Goal: Task Accomplishment & Management: Use online tool/utility

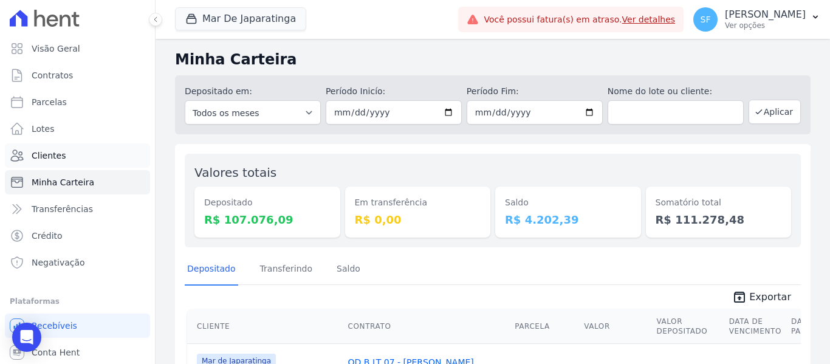
click at [50, 158] on span "Clientes" at bounding box center [49, 155] width 34 height 12
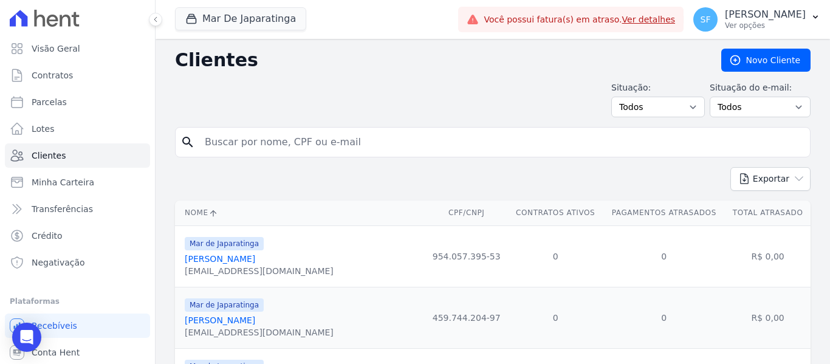
click at [279, 147] on input "search" at bounding box center [500, 142] width 607 height 24
type input "aparecido"
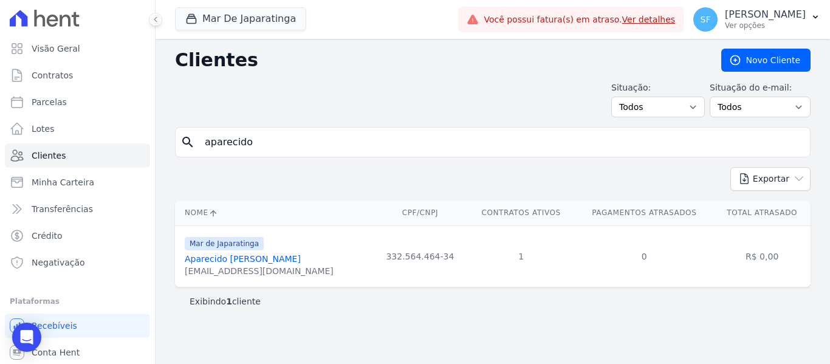
click at [271, 257] on link "Aparecido [PERSON_NAME]" at bounding box center [243, 259] width 116 height 10
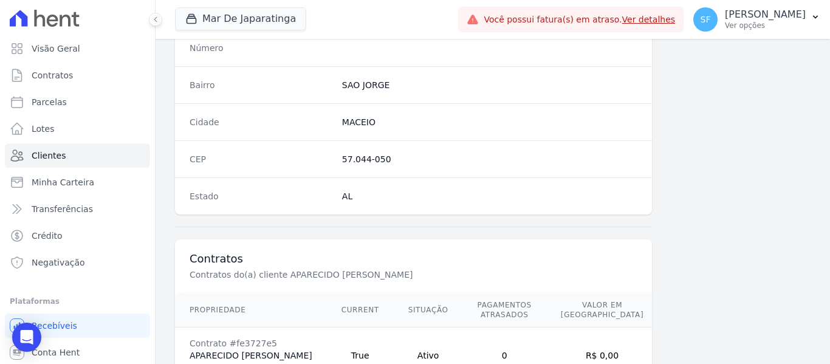
scroll to position [782, 0]
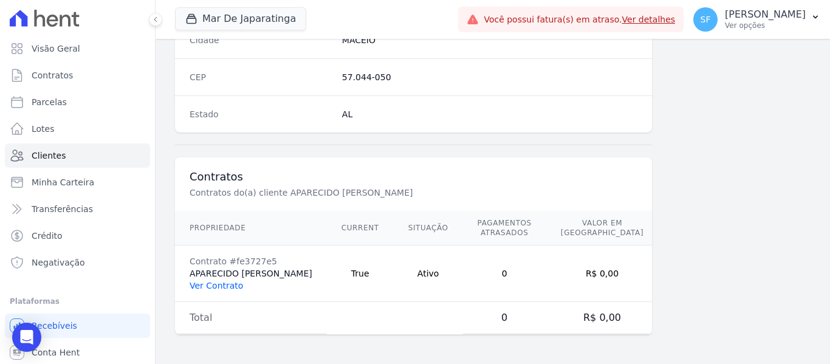
click at [209, 288] on link "Ver Contrato" at bounding box center [215, 286] width 53 height 10
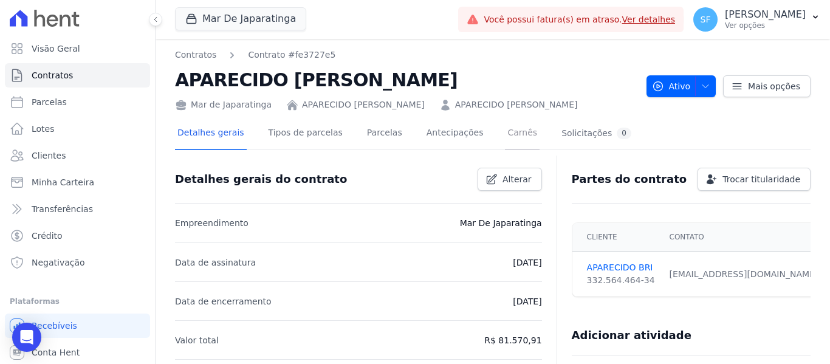
click at [505, 139] on link "Carnês" at bounding box center [522, 134] width 35 height 32
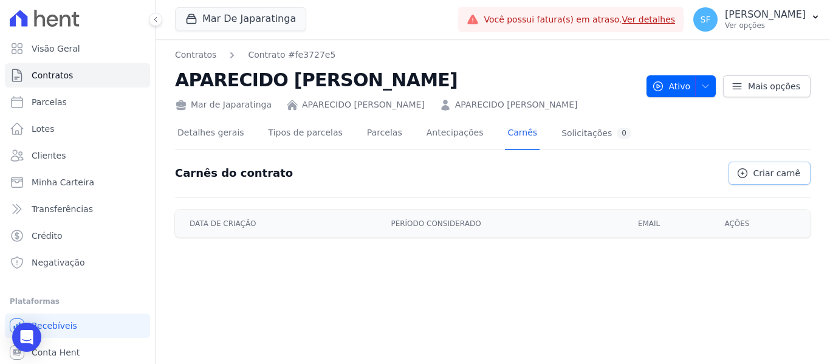
click at [762, 179] on span "Criar carnê" at bounding box center [776, 173] width 47 height 12
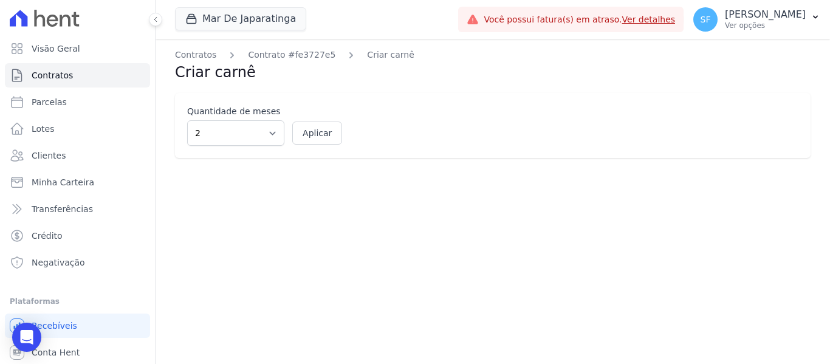
drag, startPoint x: 383, startPoint y: 202, endPoint x: 327, endPoint y: 197, distance: 56.6
click at [383, 202] on div "Contratos Contrato #fe3727e5 Criar carnê Criar carnê Quantidade de meses 2 3 4 …" at bounding box center [492, 201] width 674 height 325
click at [274, 133] on select "2 3 4 5 6 7 8 9 10 11 12" at bounding box center [235, 133] width 97 height 26
select select "12"
click at [187, 120] on select "2 3 4 5 6 7 8 9 10 11 12" at bounding box center [235, 133] width 97 height 26
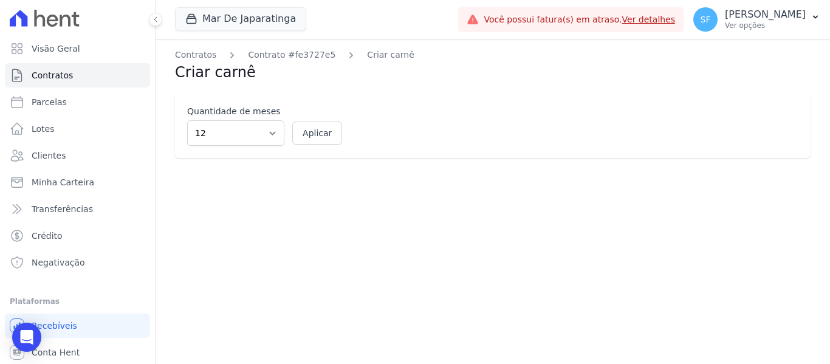
click at [296, 313] on div "Contratos Contrato #fe3727e5 Criar carnê Criar carnê Quantidade de meses 2 3 4 …" at bounding box center [492, 201] width 674 height 325
click at [330, 133] on button "Aplicar" at bounding box center [317, 132] width 50 height 23
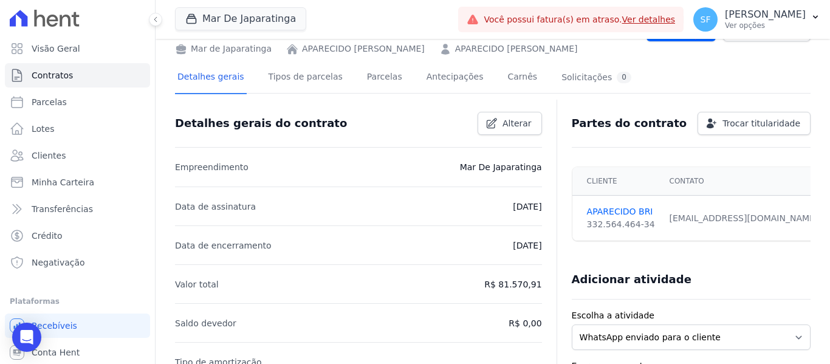
scroll to position [56, 0]
click at [375, 81] on link "Parcelas" at bounding box center [384, 78] width 40 height 32
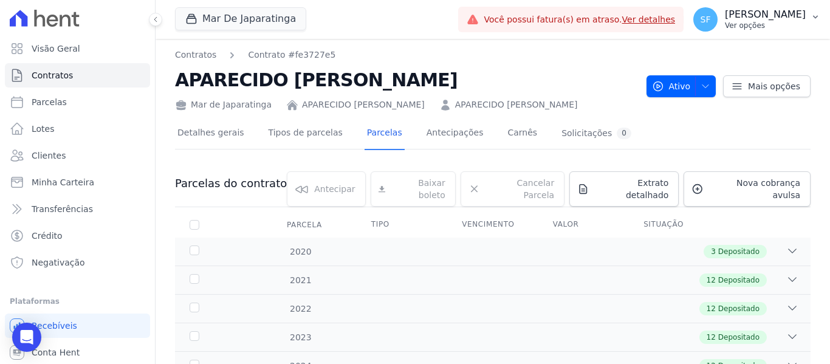
click at [799, 17] on p "[PERSON_NAME]" at bounding box center [765, 15] width 81 height 12
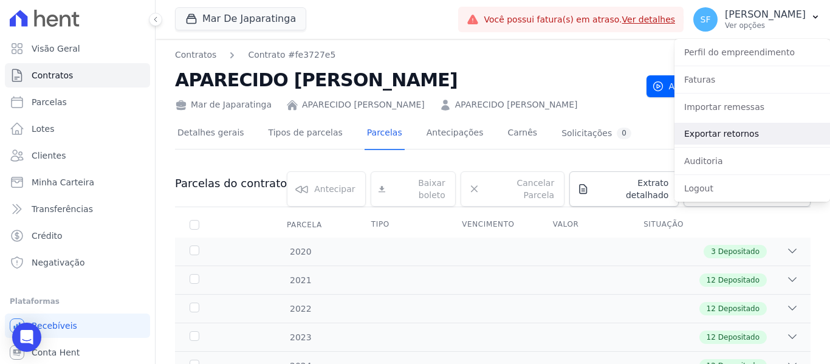
click at [742, 140] on link "Exportar retornos" at bounding box center [751, 134] width 155 height 22
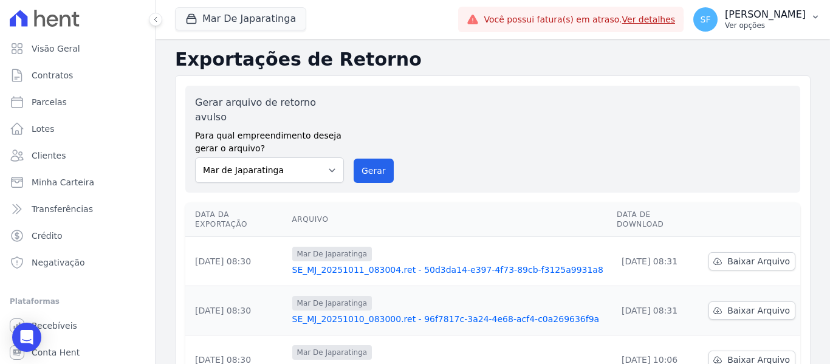
click at [814, 19] on icon "button" at bounding box center [815, 17] width 10 height 10
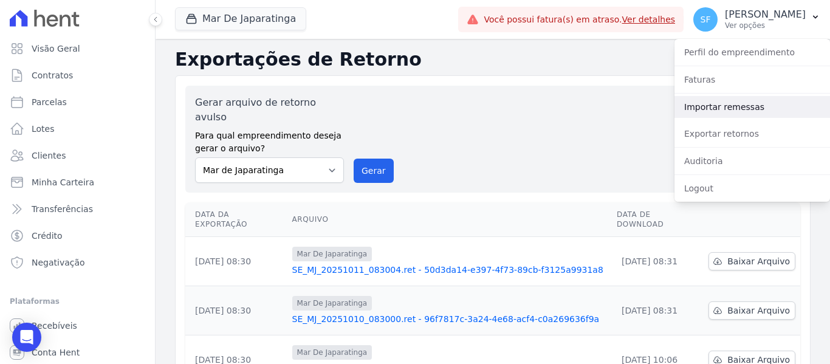
click at [764, 104] on link "Importar remessas" at bounding box center [751, 107] width 155 height 22
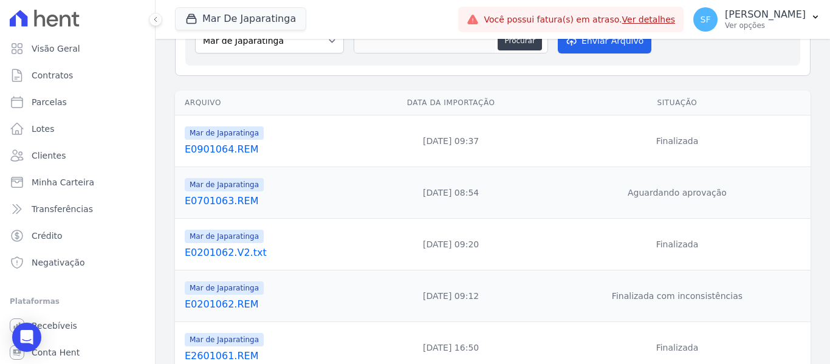
scroll to position [182, 0]
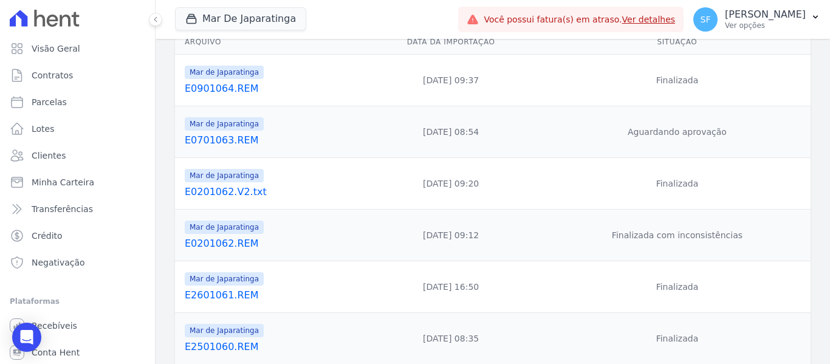
click at [225, 143] on link "E0701063.REM" at bounding box center [269, 140] width 168 height 15
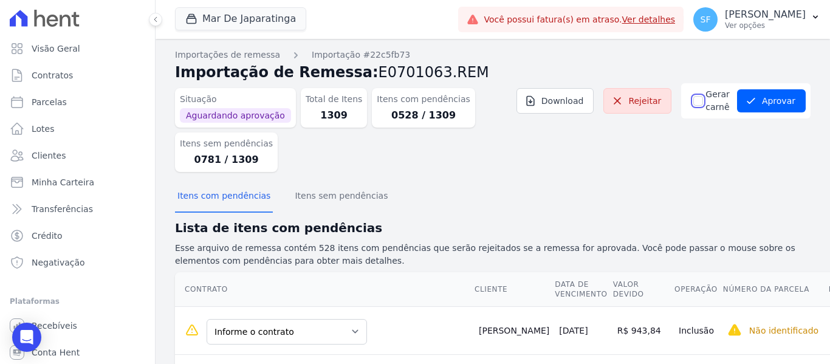
click at [696, 98] on input "Gerar carnê" at bounding box center [698, 101] width 10 height 10
checkbox input "true"
click at [759, 106] on button "Aprovar" at bounding box center [771, 100] width 69 height 23
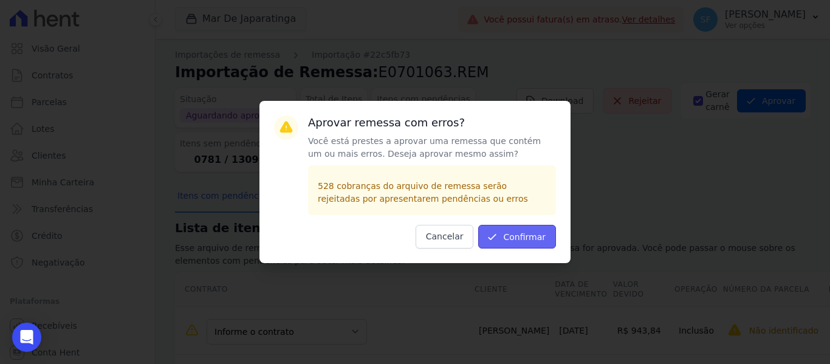
click at [522, 236] on button "Confirmar" at bounding box center [517, 237] width 78 height 24
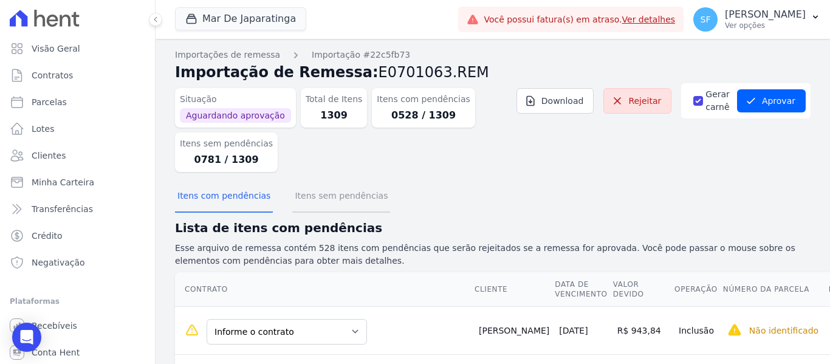
click at [352, 196] on button "Itens sem pendências" at bounding box center [341, 197] width 98 height 32
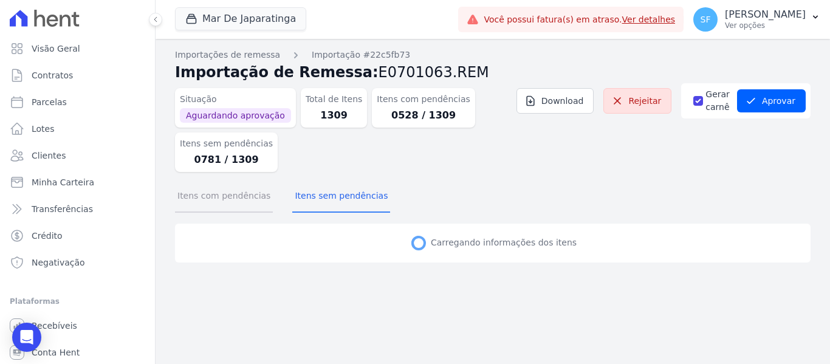
click at [234, 197] on button "Itens com pendências" at bounding box center [224, 197] width 98 height 32
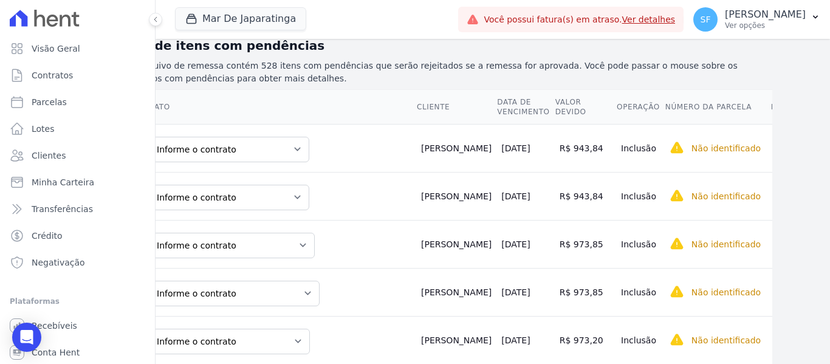
scroll to position [182, 0]
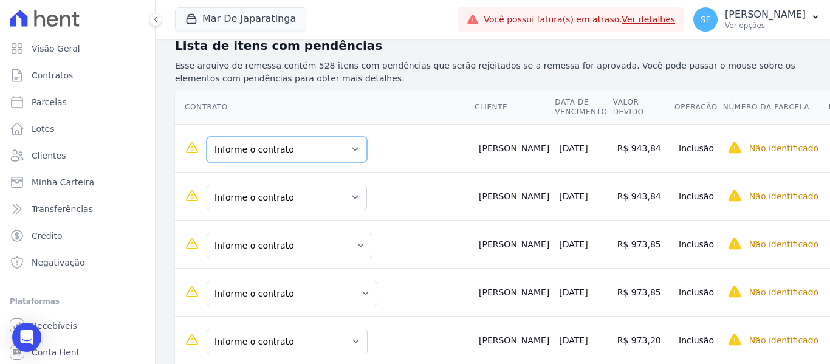
click at [367, 146] on select "Informe o contrato [PERSON_NAME] QD i LT 38" at bounding box center [286, 150] width 160 height 26
click at [392, 98] on th "Contrato" at bounding box center [324, 107] width 299 height 35
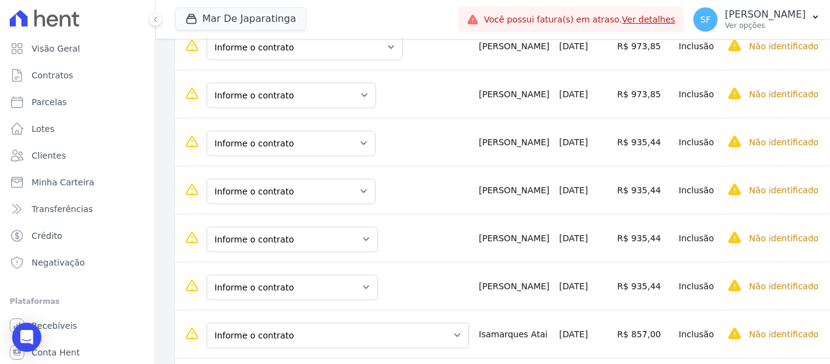
scroll to position [3279, 0]
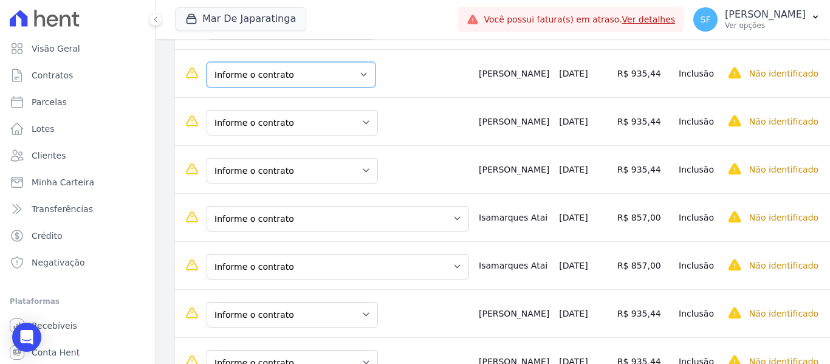
click at [375, 74] on select "Informe o contrato [PERSON_NAME] - QD L LT 12 [PERSON_NAME] - QD L LT 13" at bounding box center [290, 75] width 169 height 26
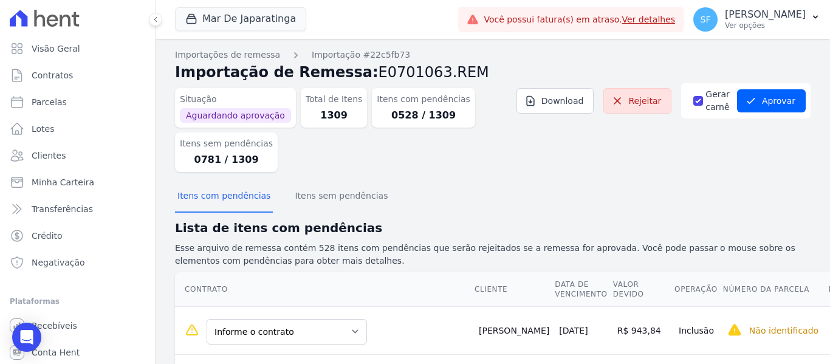
scroll to position [243, 0]
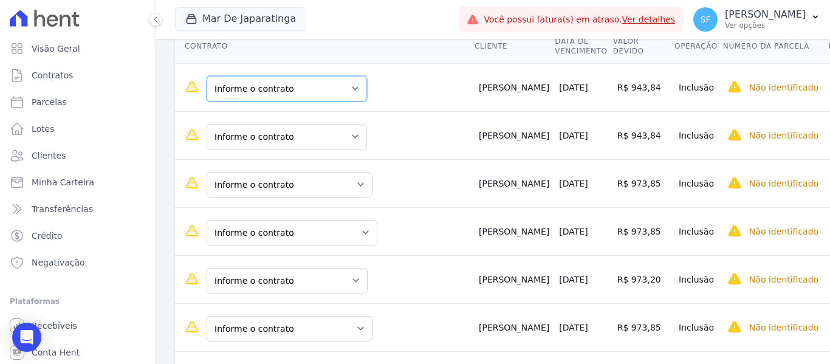
click at [367, 89] on select "Informe o contrato [PERSON_NAME] QD i LT 38" at bounding box center [286, 89] width 160 height 26
click at [442, 72] on td "Informe o contrato [PERSON_NAME] QD i LT 38" at bounding box center [324, 87] width 299 height 48
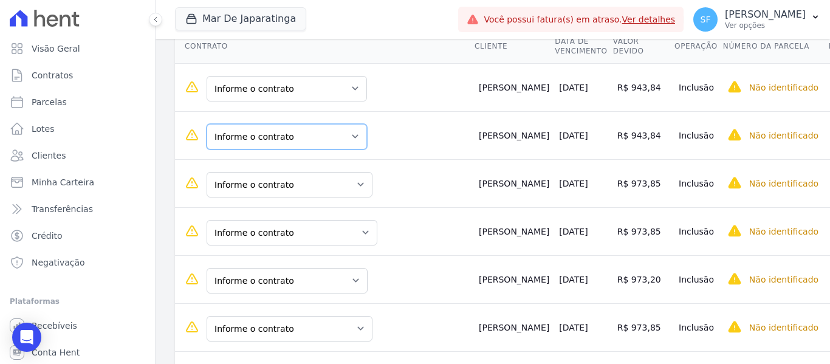
click at [367, 140] on select "Informe o contrato [PERSON_NAME] QD i LT 38" at bounding box center [286, 137] width 160 height 26
click at [400, 49] on th "Contrato" at bounding box center [324, 46] width 299 height 35
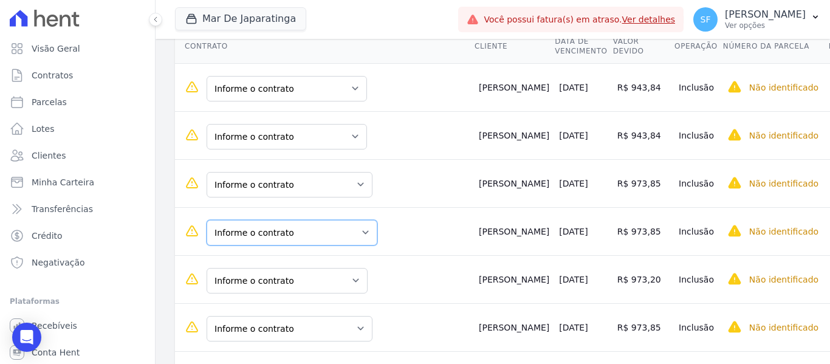
click at [377, 232] on select "Informe o contrato QD O LT 21 - [PERSON_NAME] QD I LT 18 - [PERSON_NAME] QD N L…" at bounding box center [291, 233] width 171 height 26
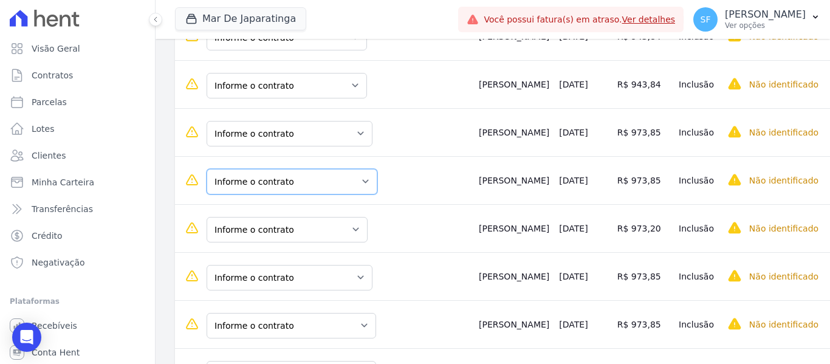
scroll to position [304, 0]
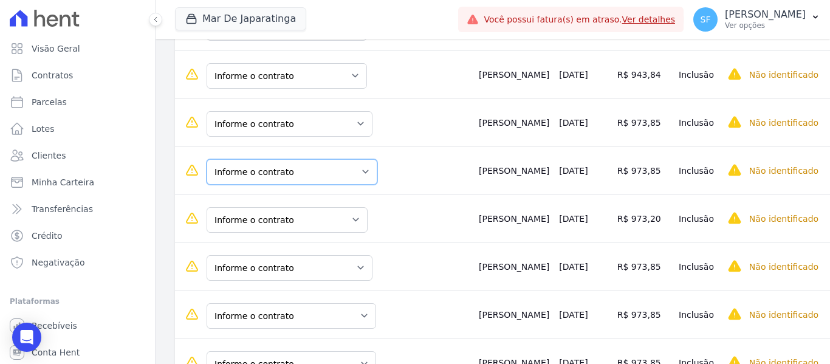
click at [377, 172] on select "Informe o contrato QD O LT 21 - [PERSON_NAME] QD I LT 18 - [PERSON_NAME] QD N L…" at bounding box center [291, 172] width 171 height 26
click at [482, 159] on td "[PERSON_NAME]" at bounding box center [514, 170] width 80 height 48
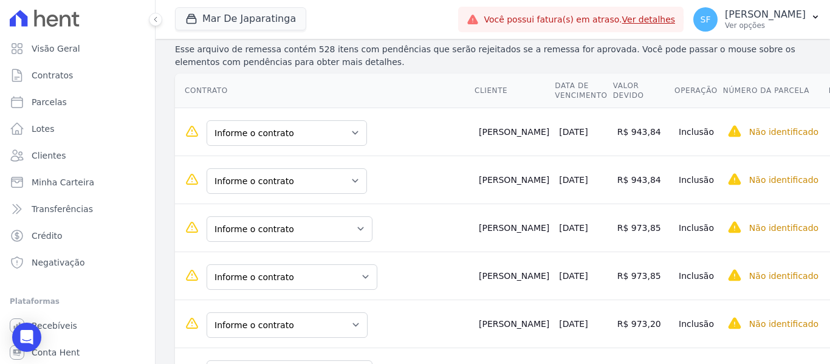
scroll to position [182, 0]
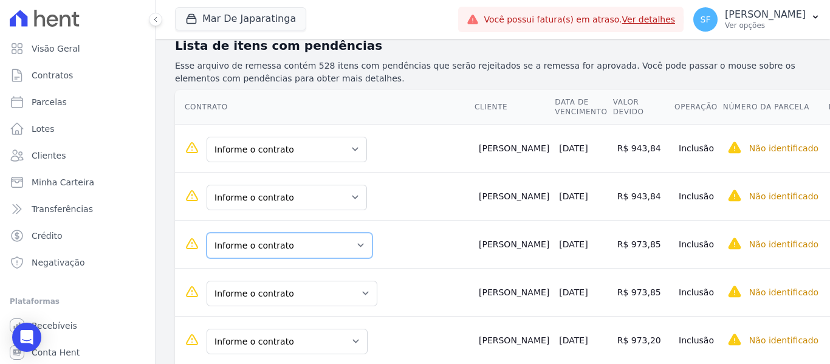
click at [372, 249] on select "Informe o contrato [PERSON_NAME] QD M LT 21 [PERSON_NAME] QD I LT 29 [PERSON_NA…" at bounding box center [289, 246] width 166 height 26
click at [372, 250] on select "Informe o contrato [PERSON_NAME] QD M LT 21 [PERSON_NAME] QD I LT 29 [PERSON_NA…" at bounding box center [289, 246] width 166 height 26
click at [435, 195] on div "Informe o contrato [PERSON_NAME] QD i LT 38" at bounding box center [327, 196] width 284 height 28
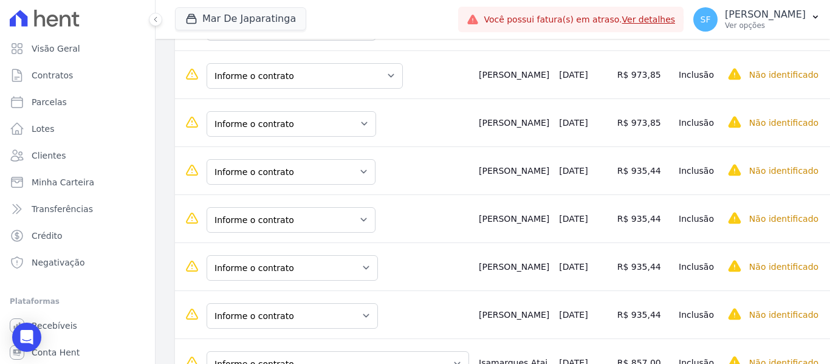
scroll to position [4555, 0]
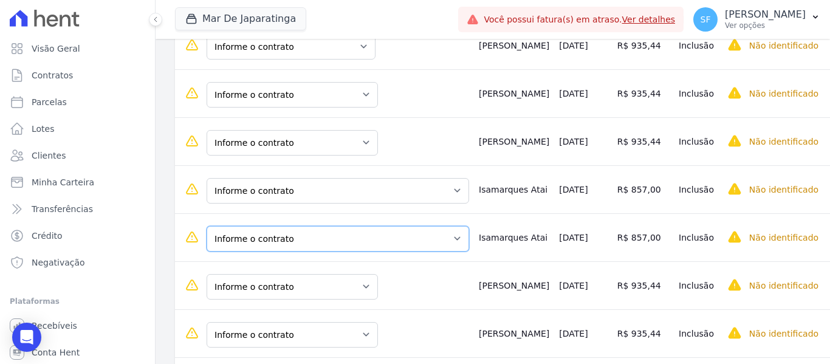
click at [446, 241] on select "Informe o contrato [PERSON_NAME] ATAIDE - QD O LT 03 [PERSON_NAME] ATAIDE - QD …" at bounding box center [337, 239] width 262 height 26
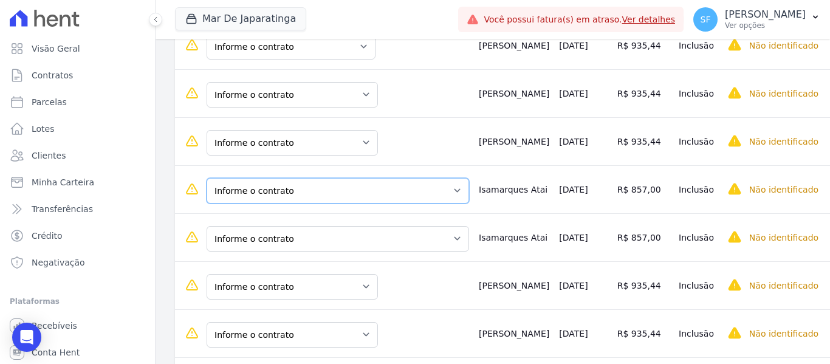
click at [452, 192] on select "Informe o contrato [PERSON_NAME] ATAIDE - QD O LT 03 [PERSON_NAME] ATAIDE - QD …" at bounding box center [337, 191] width 262 height 26
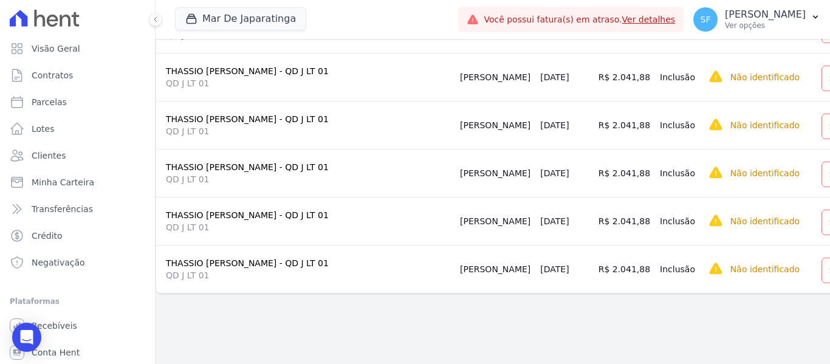
scroll to position [0, 146]
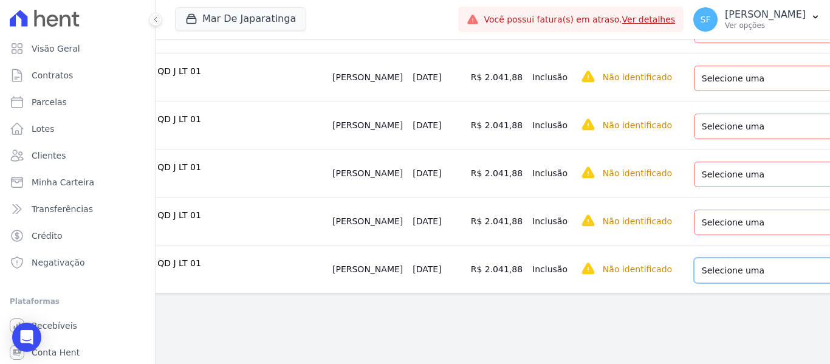
click at [794, 260] on select "Selecione uma Nova Parcela Avulsa Parcela Avulsa Existente Sinal (1 X R$ 35.904…" at bounding box center [787, 270] width 186 height 26
click at [477, 330] on main "Importação não está pronta para ser aprovada. Importações de remessa Importação…" at bounding box center [492, 201] width 674 height 325
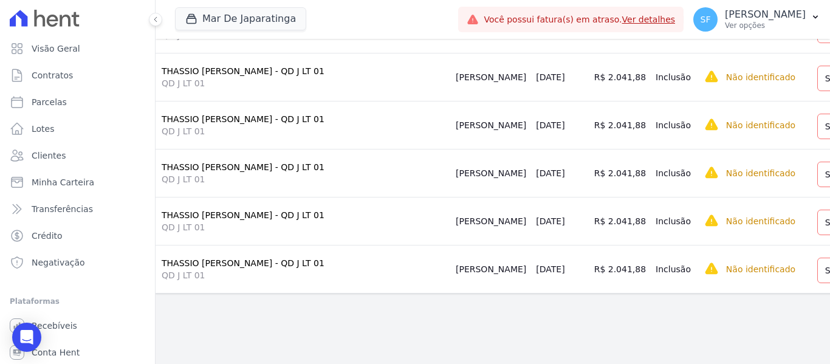
scroll to position [0, 0]
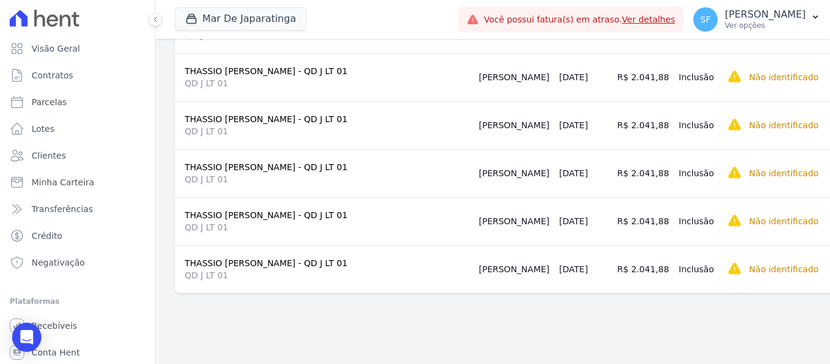
click at [404, 339] on main "Importação não está pronta para ser aprovada. Importações de remessa Importação…" at bounding box center [492, 201] width 674 height 325
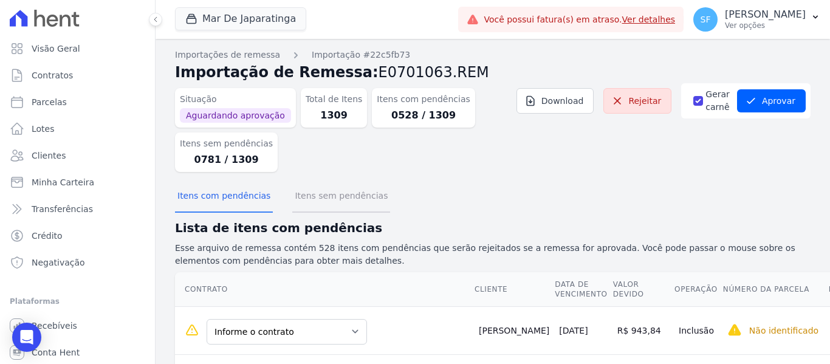
click at [346, 199] on button "Itens sem pendências" at bounding box center [341, 197] width 98 height 32
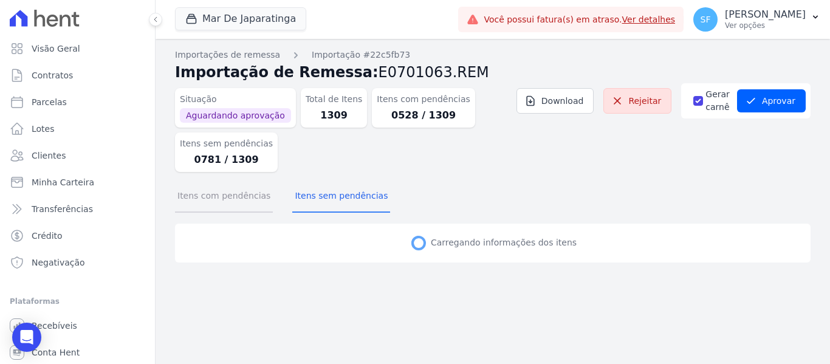
click at [230, 199] on button "Itens com pendências" at bounding box center [224, 197] width 98 height 32
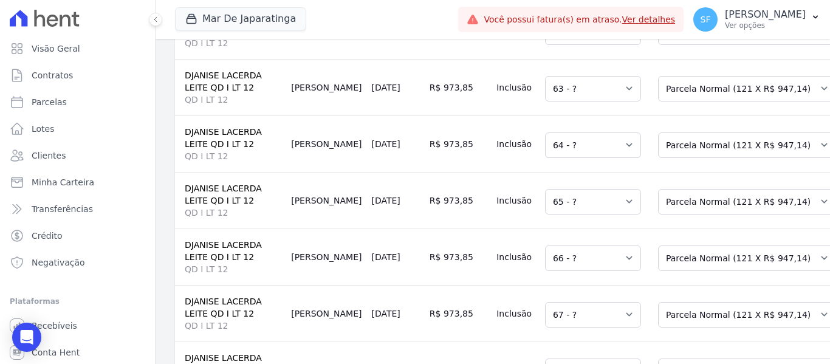
scroll to position [243, 0]
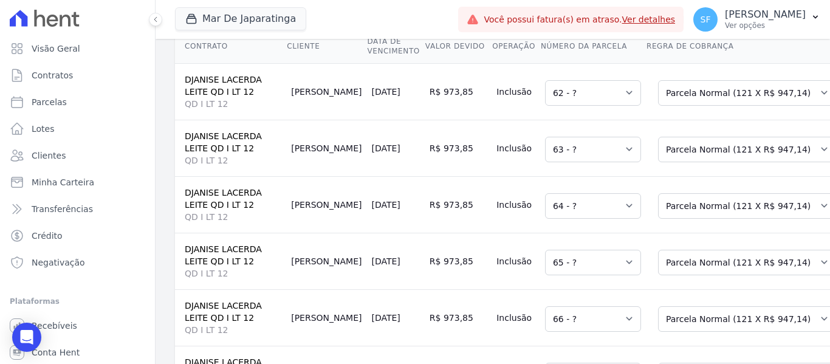
drag, startPoint x: 395, startPoint y: 102, endPoint x: 369, endPoint y: 102, distance: 25.5
click at [424, 102] on td "R$ 973,85" at bounding box center [457, 91] width 67 height 56
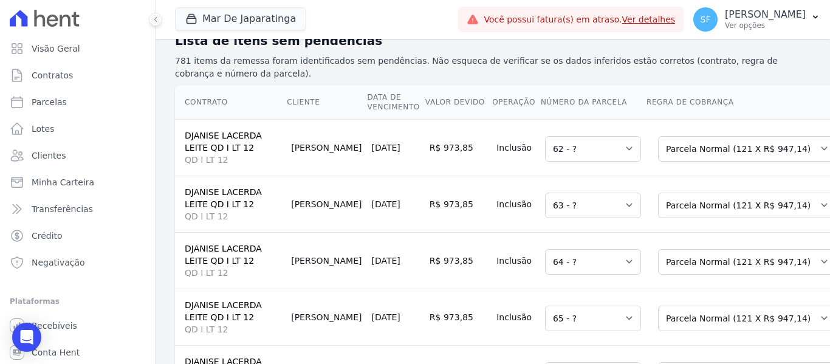
scroll to position [177, 0]
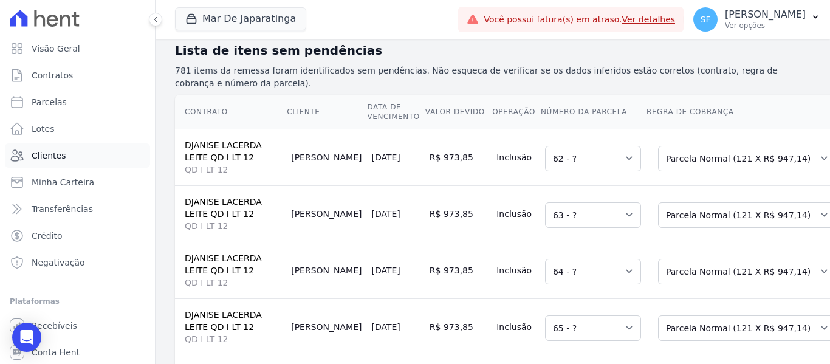
click at [55, 160] on span "Clientes" at bounding box center [49, 155] width 34 height 12
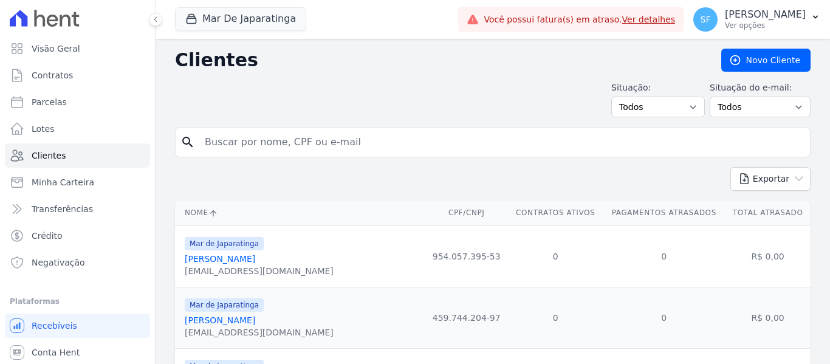
drag, startPoint x: 55, startPoint y: 160, endPoint x: 296, endPoint y: 144, distance: 241.7
click at [296, 144] on input "search" at bounding box center [500, 142] width 607 height 24
type input "[DEMOGRAPHIC_DATA]"
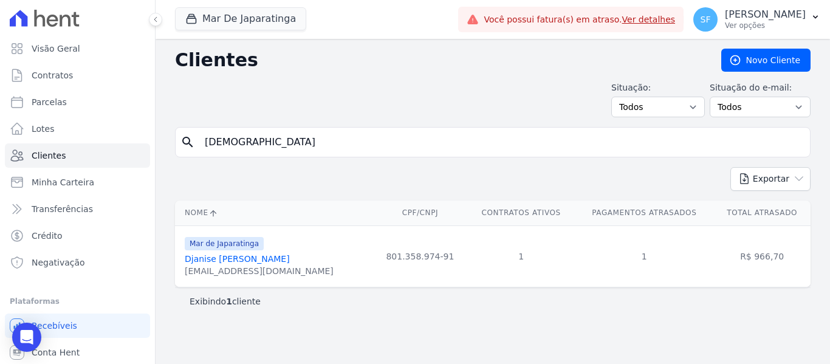
click at [261, 260] on link "Djanise [PERSON_NAME]" at bounding box center [237, 259] width 105 height 10
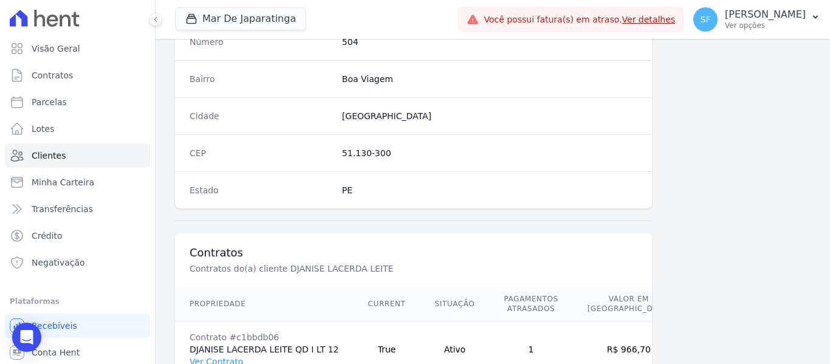
scroll to position [782, 0]
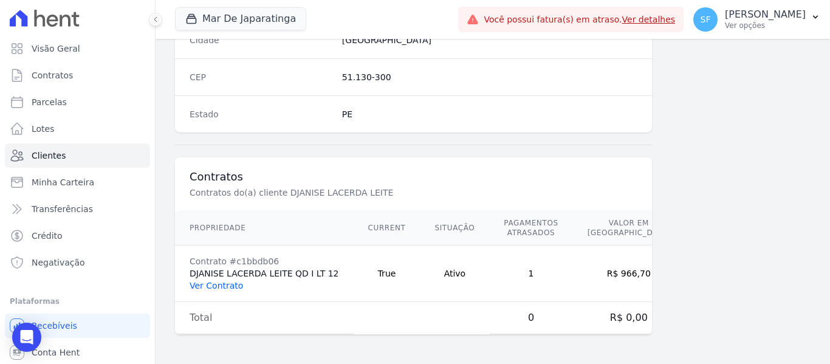
click at [205, 290] on link "Ver Contrato" at bounding box center [215, 286] width 53 height 10
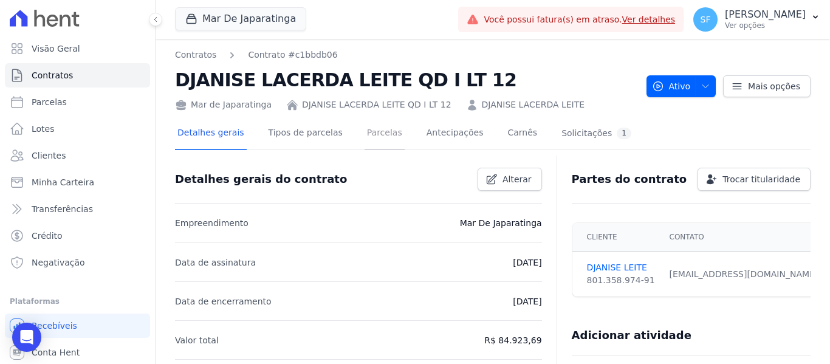
click at [364, 137] on link "Parcelas" at bounding box center [384, 134] width 40 height 32
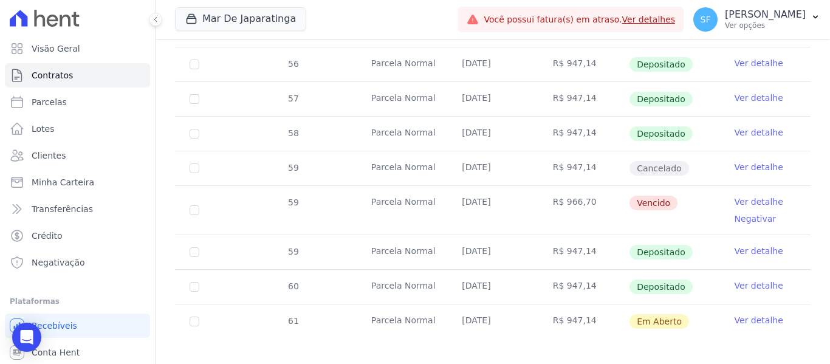
scroll to position [501, 0]
drag, startPoint x: 586, startPoint y: 309, endPoint x: 542, endPoint y: 309, distance: 43.7
click at [542, 309] on td "R$ 947,14" at bounding box center [583, 320] width 90 height 34
drag, startPoint x: 588, startPoint y: 270, endPoint x: 553, endPoint y: 272, distance: 35.3
click at [553, 272] on td "R$ 947,14" at bounding box center [583, 285] width 90 height 34
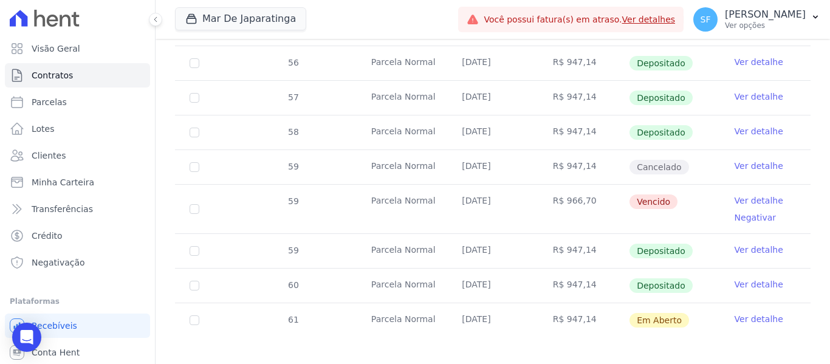
drag, startPoint x: 435, startPoint y: 310, endPoint x: 363, endPoint y: 309, distance: 72.9
click at [363, 309] on td "Parcela Normal" at bounding box center [401, 320] width 90 height 34
click at [567, 318] on td "R$ 947,14" at bounding box center [583, 320] width 90 height 34
drag, startPoint x: 588, startPoint y: 306, endPoint x: 557, endPoint y: 308, distance: 31.0
click at [557, 308] on td "R$ 947,14" at bounding box center [583, 320] width 90 height 34
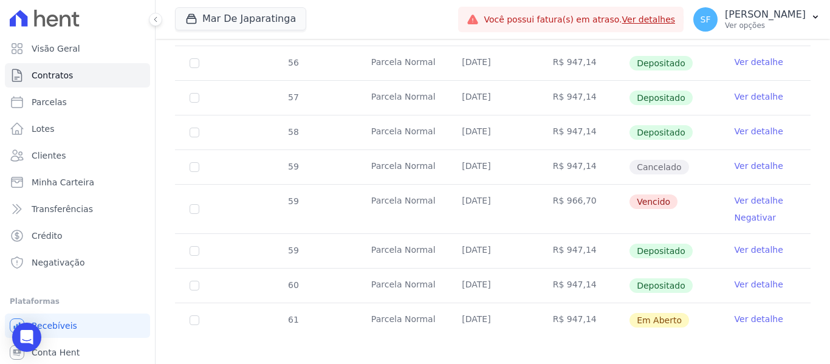
drag, startPoint x: 502, startPoint y: 307, endPoint x: 454, endPoint y: 306, distance: 48.0
click at [454, 306] on td "[DATE]" at bounding box center [492, 320] width 90 height 34
drag, startPoint x: 584, startPoint y: 305, endPoint x: 556, endPoint y: 307, distance: 28.0
click at [556, 307] on td "R$ 947,14" at bounding box center [583, 320] width 90 height 34
click at [748, 313] on link "Ver detalhe" at bounding box center [758, 319] width 49 height 12
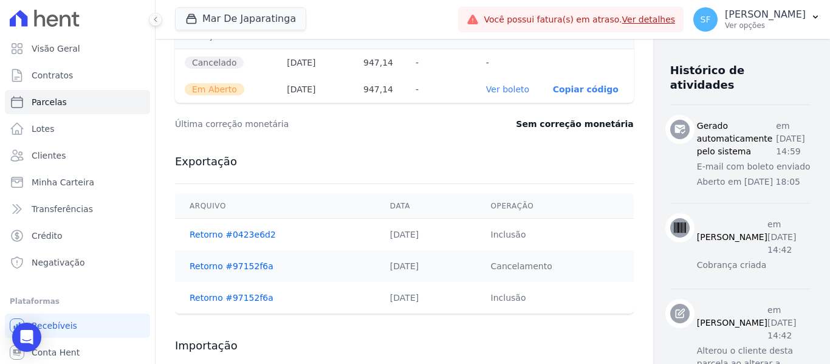
scroll to position [454, 0]
drag, startPoint x: 407, startPoint y: 234, endPoint x: 347, endPoint y: 233, distance: 60.1
click at [375, 233] on td "[DATE]" at bounding box center [425, 234] width 101 height 32
click at [415, 256] on td "[DATE]" at bounding box center [425, 266] width 101 height 32
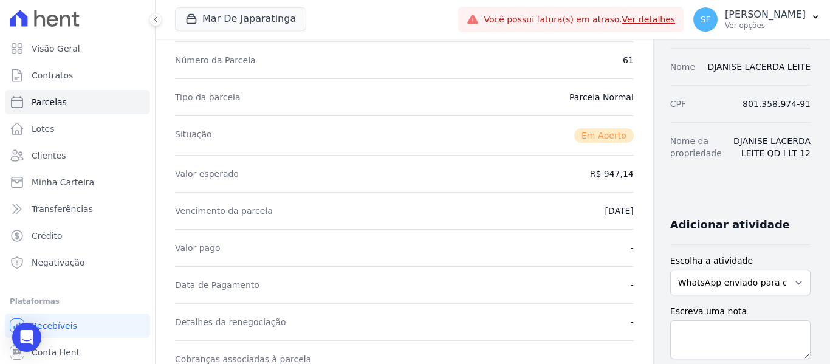
scroll to position [0, 0]
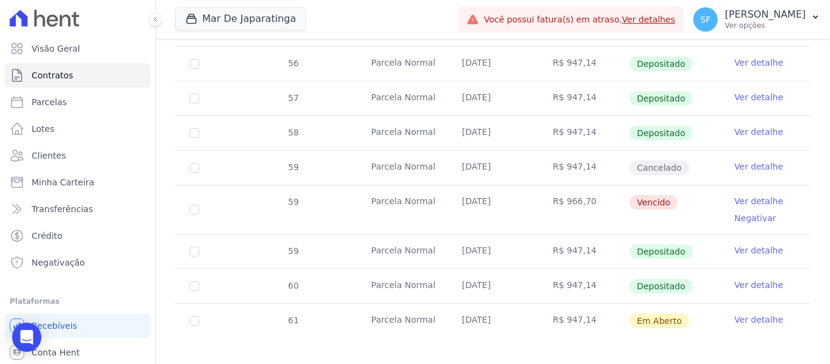
scroll to position [501, 0]
drag, startPoint x: 503, startPoint y: 277, endPoint x: 449, endPoint y: 276, distance: 54.1
click at [449, 276] on td "[DATE]" at bounding box center [492, 285] width 90 height 34
drag, startPoint x: 307, startPoint y: 314, endPoint x: 284, endPoint y: 313, distance: 23.1
click at [284, 313] on div "61" at bounding box center [292, 320] width 41 height 33
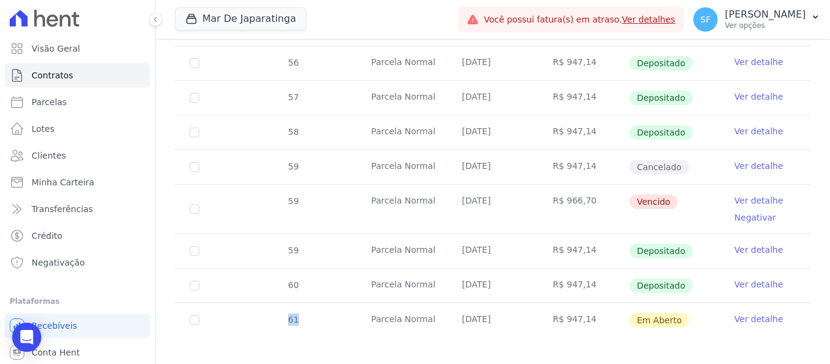
drag, startPoint x: 512, startPoint y: 308, endPoint x: 457, endPoint y: 307, distance: 55.3
click at [457, 307] on td "[DATE]" at bounding box center [492, 320] width 90 height 34
click at [538, 305] on td "R$ 947,14" at bounding box center [583, 320] width 90 height 34
drag, startPoint x: 584, startPoint y: 308, endPoint x: 556, endPoint y: 309, distance: 28.0
click at [556, 309] on td "R$ 947,14" at bounding box center [583, 320] width 90 height 34
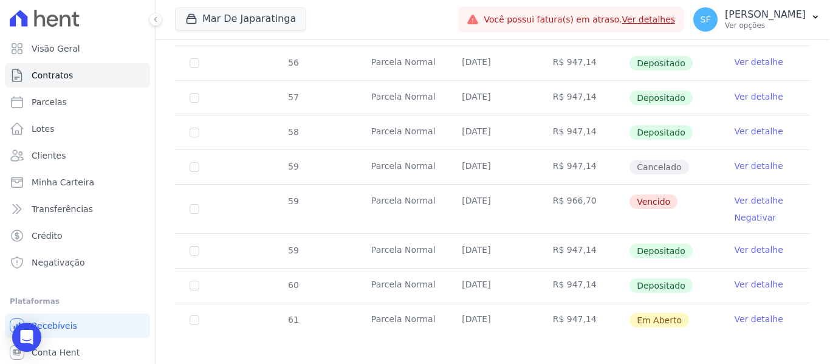
click at [303, 310] on div "61" at bounding box center [292, 320] width 41 height 33
drag, startPoint x: 310, startPoint y: 309, endPoint x: 284, endPoint y: 309, distance: 25.5
click at [284, 309] on div "61" at bounding box center [292, 320] width 41 height 33
drag, startPoint x: 584, startPoint y: 308, endPoint x: 559, endPoint y: 309, distance: 24.3
click at [559, 309] on td "R$ 947,14" at bounding box center [583, 320] width 90 height 34
